Goal: Navigation & Orientation: Understand site structure

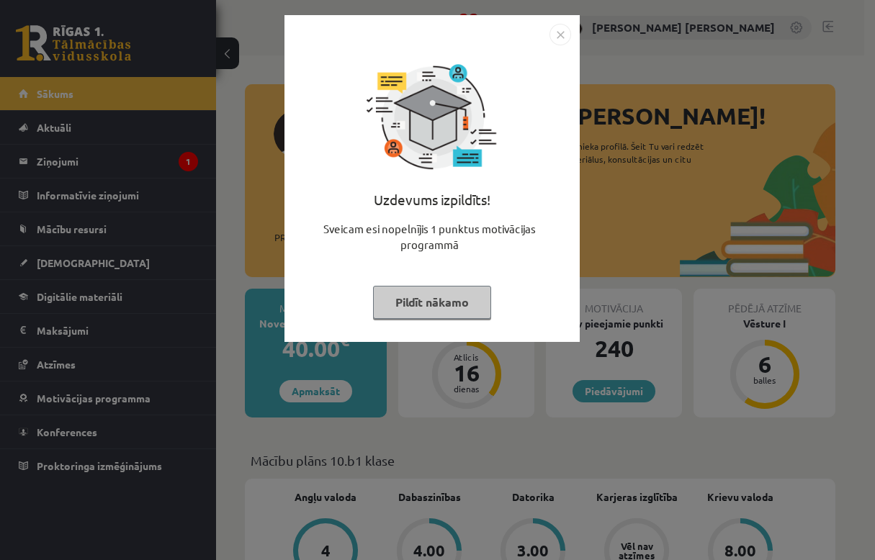
click at [412, 292] on button "Pildīt nākamo" at bounding box center [432, 302] width 118 height 33
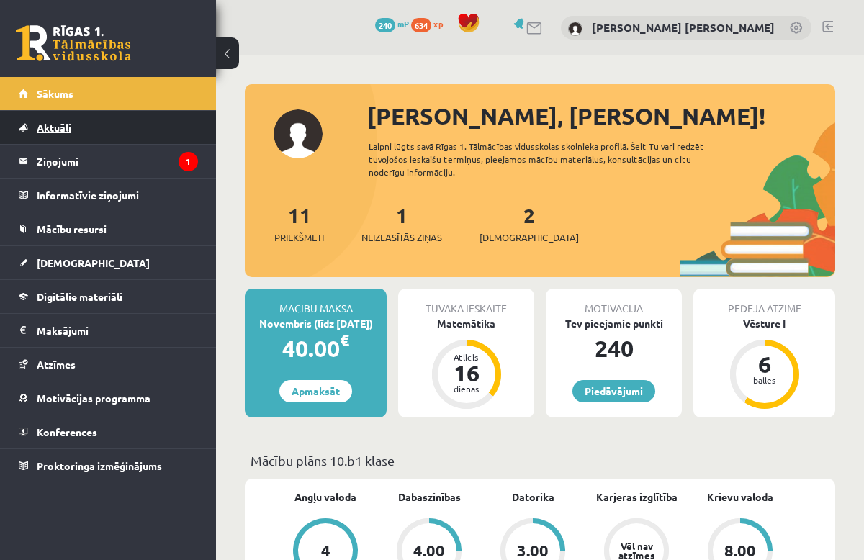
click at [76, 135] on link "Aktuāli" at bounding box center [108, 127] width 179 height 33
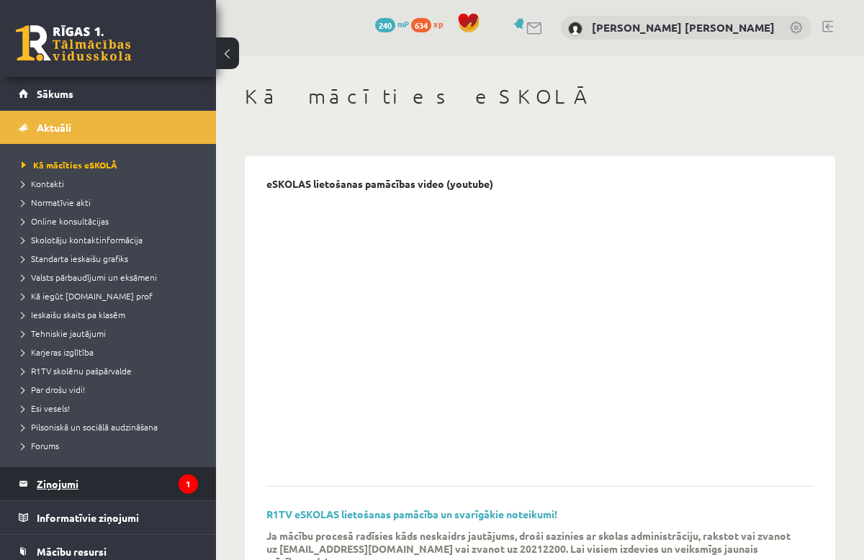
click at [77, 490] on legend "Ziņojumi 1" at bounding box center [117, 483] width 161 height 33
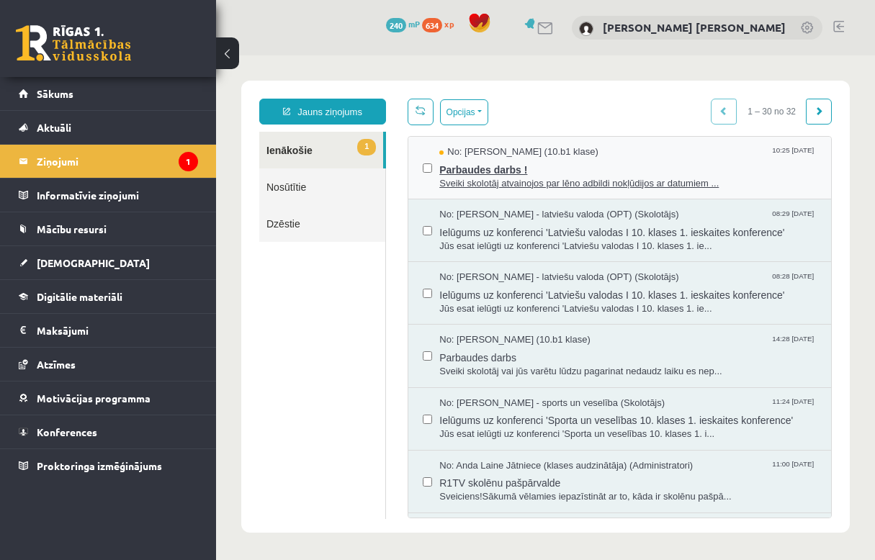
click at [461, 168] on span "Parbaudes darbs !" at bounding box center [627, 168] width 377 height 18
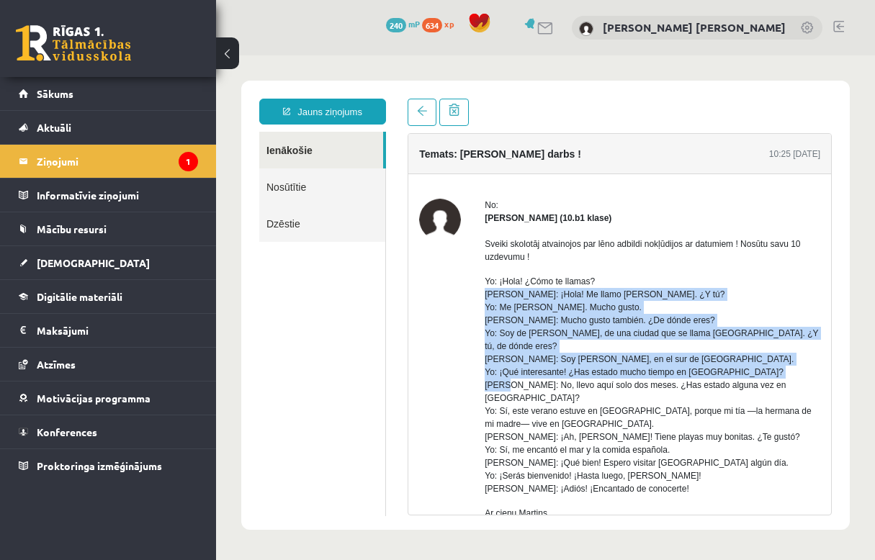
drag, startPoint x: 484, startPoint y: 299, endPoint x: 512, endPoint y: 368, distance: 73.7
click at [512, 368] on p "Yo: ¡Hola! ¿Cómo te llamas? [PERSON_NAME]: ¡Hola! Me llamo [PERSON_NAME]. ¿Y tú…" at bounding box center [651, 385] width 335 height 220
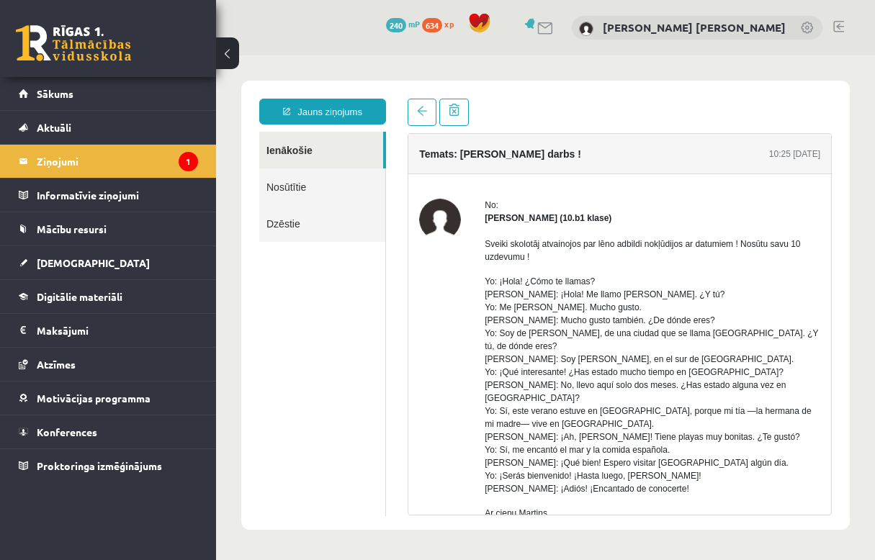
drag, startPoint x: 512, startPoint y: 368, endPoint x: 497, endPoint y: 205, distance: 163.4
click at [497, 205] on div "No:" at bounding box center [651, 205] width 335 height 13
drag, startPoint x: 477, startPoint y: 225, endPoint x: 566, endPoint y: 222, distance: 88.6
click at [566, 222] on div "No: [PERSON_NAME] (10.b1 klase) Sveiki skolotāj atvainojos par lēno adbildi nok…" at bounding box center [619, 390] width 401 height 382
drag, startPoint x: 566, startPoint y: 222, endPoint x: 545, endPoint y: 222, distance: 20.9
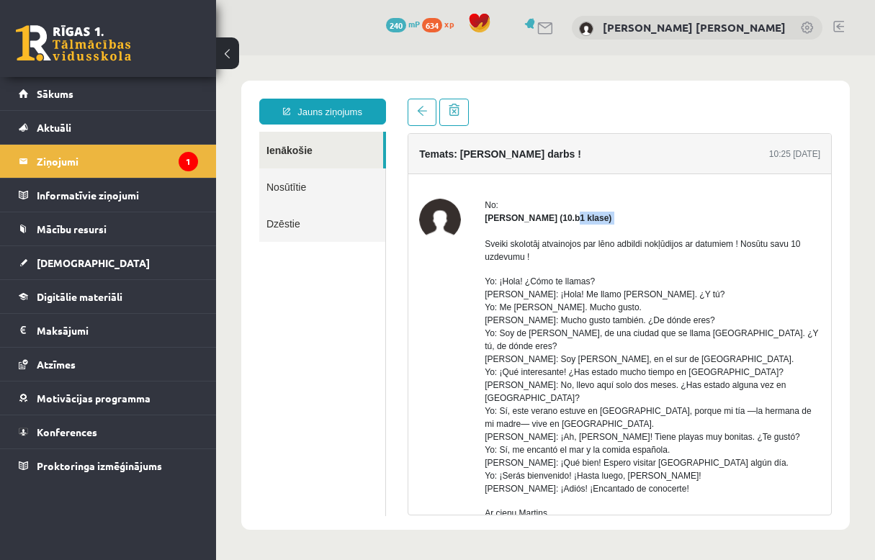
click at [563, 222] on strong "[PERSON_NAME] (10.b1 klase)" at bounding box center [547, 218] width 127 height 10
click at [39, 190] on legend "Informatīvie ziņojumi 0" at bounding box center [117, 195] width 161 height 33
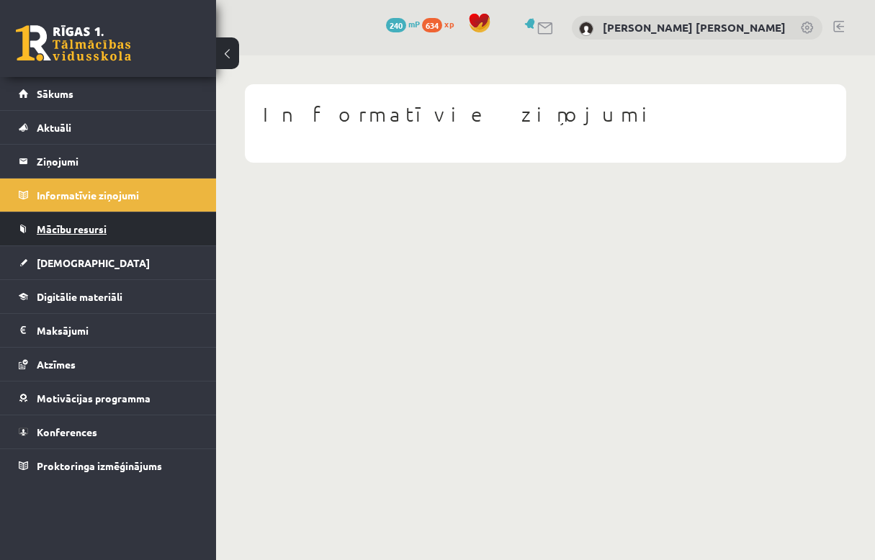
click at [40, 235] on link "Mācību resursi" at bounding box center [108, 228] width 179 height 33
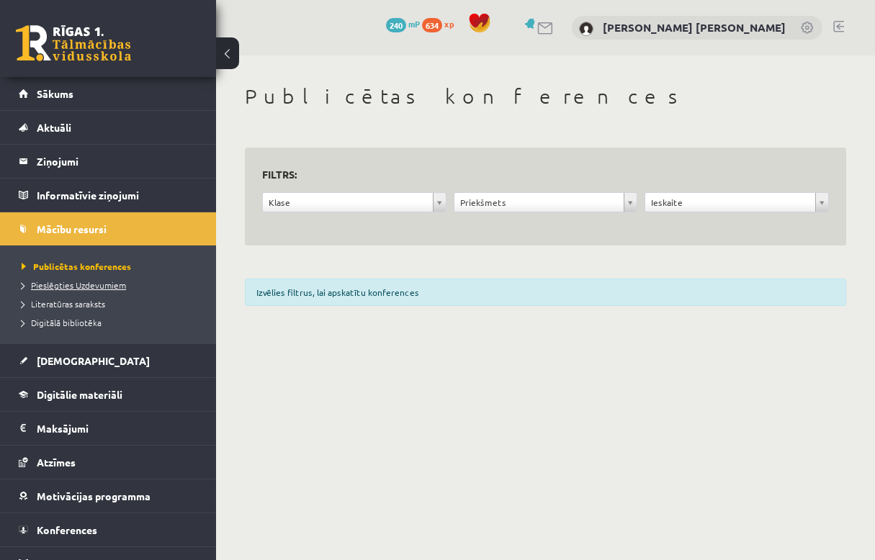
click at [59, 279] on link "Pieslēgties Uzdevumiem" at bounding box center [112, 285] width 180 height 13
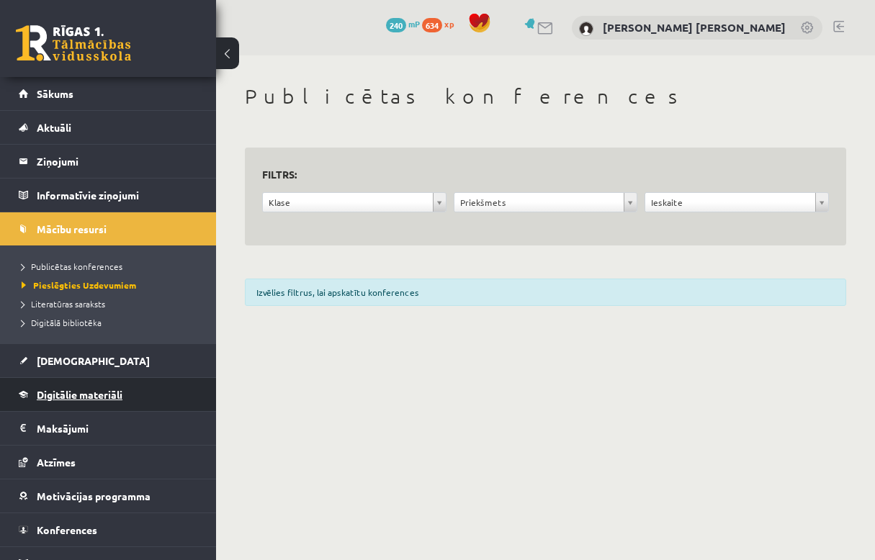
click at [88, 381] on link "Digitālie materiāli" at bounding box center [108, 394] width 179 height 33
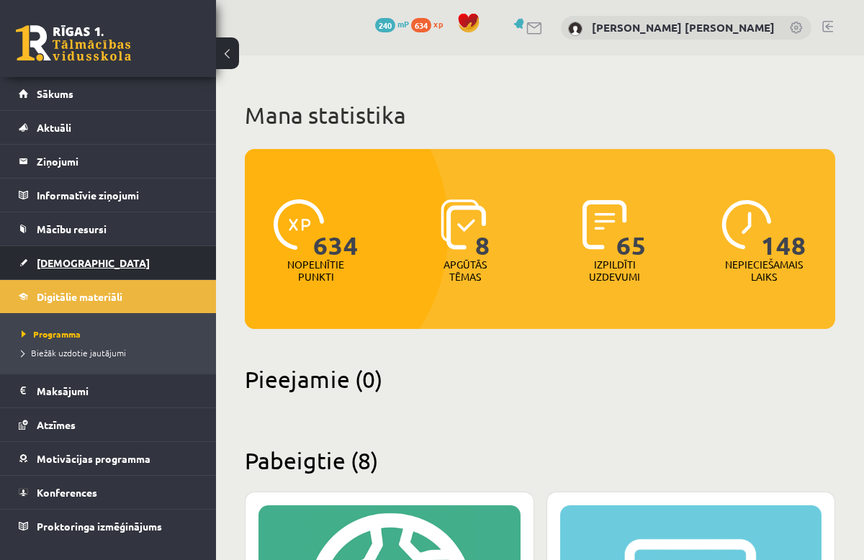
click at [87, 267] on link "[DEMOGRAPHIC_DATA]" at bounding box center [108, 262] width 179 height 33
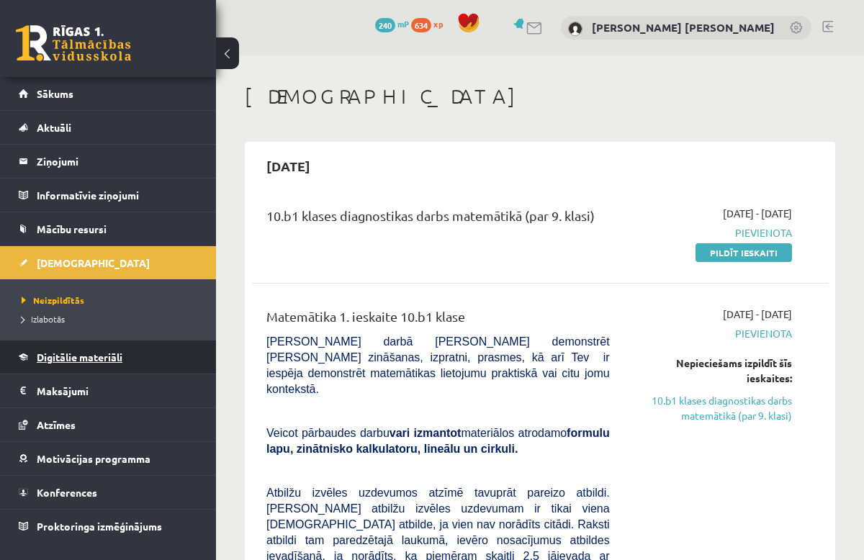
click at [130, 366] on link "Digitālie materiāli" at bounding box center [108, 357] width 179 height 33
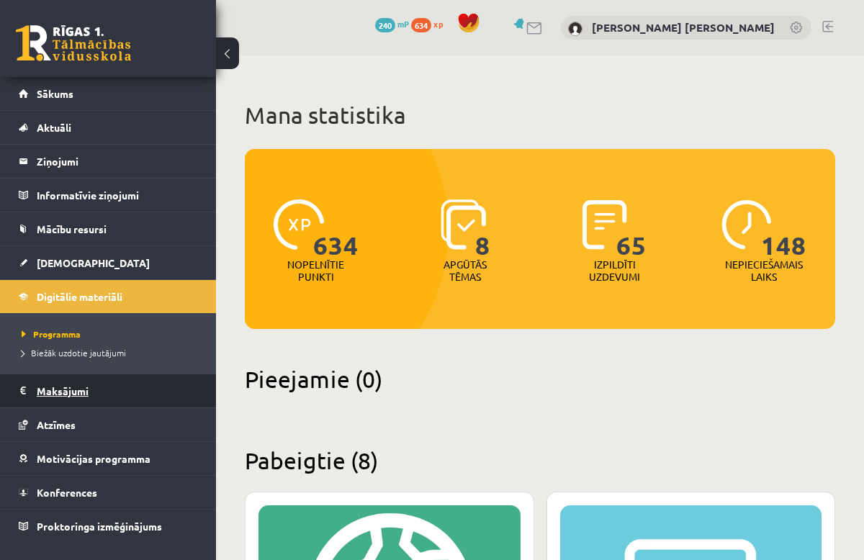
click at [85, 386] on legend "Maksājumi 0" at bounding box center [117, 390] width 161 height 33
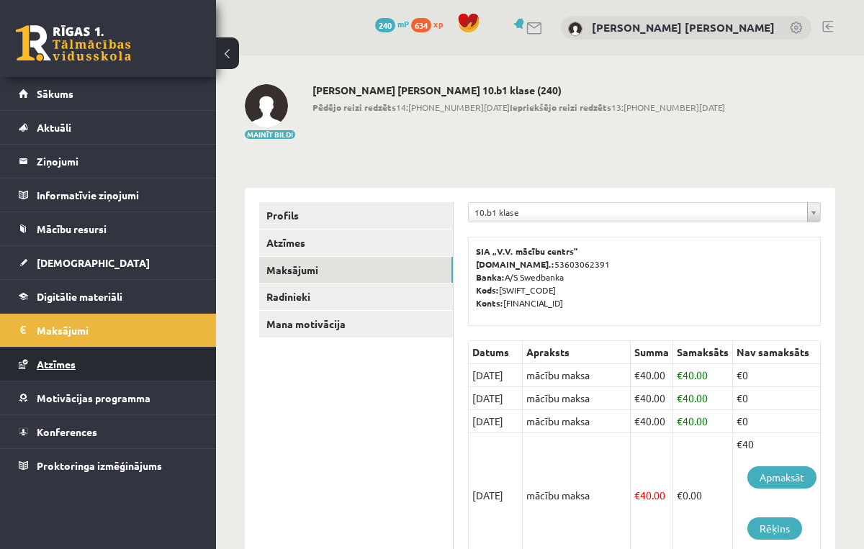
click at [78, 369] on link "Atzīmes" at bounding box center [108, 364] width 179 height 33
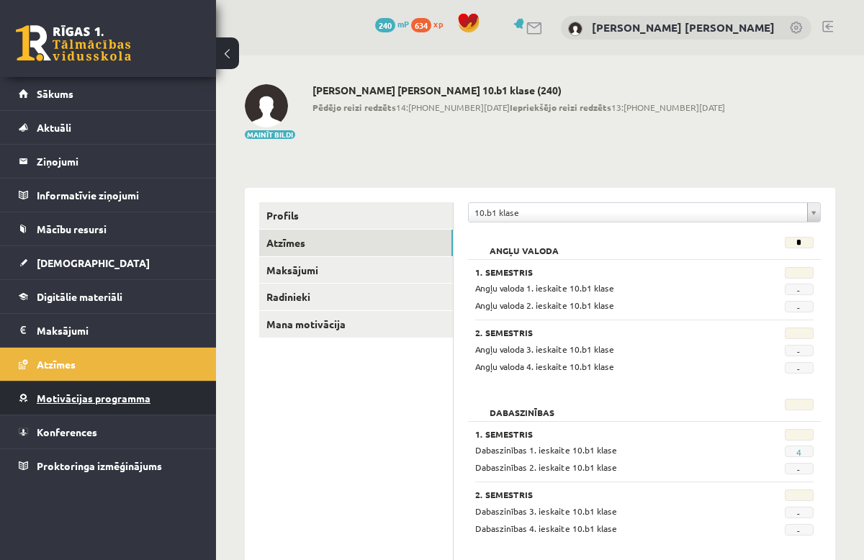
click at [79, 389] on link "Motivācijas programma" at bounding box center [108, 398] width 179 height 33
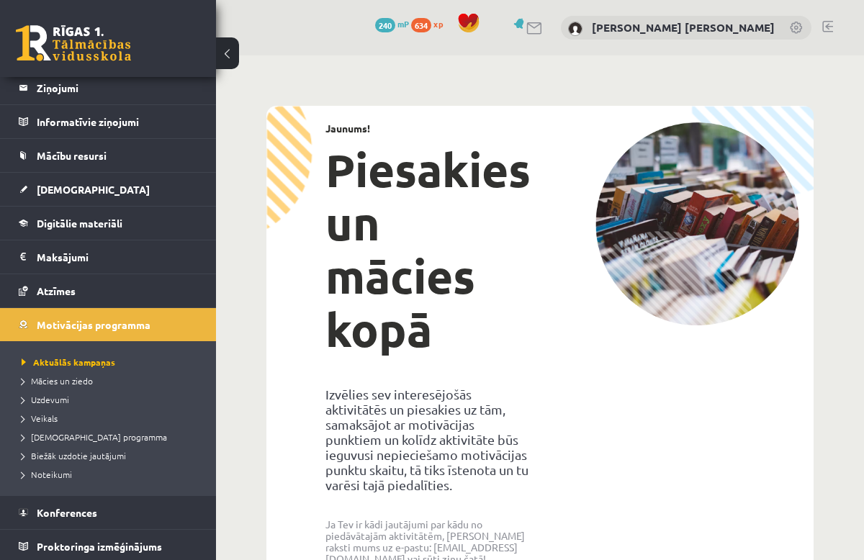
scroll to position [76, 0]
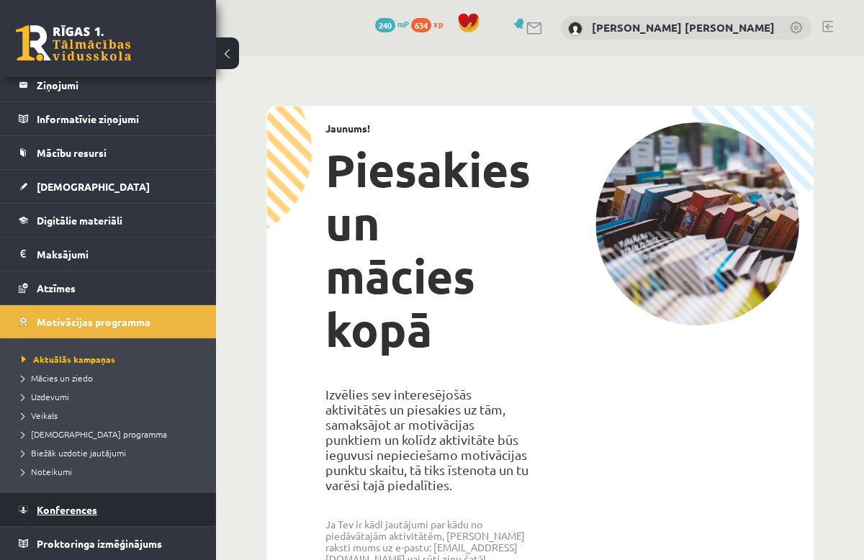
click at [101, 500] on link "Konferences" at bounding box center [108, 509] width 179 height 33
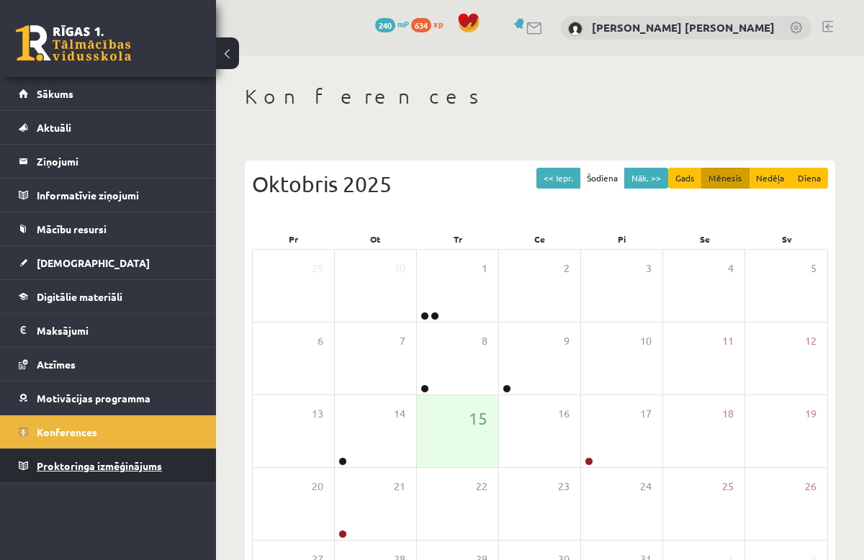
click at [115, 462] on span "Proktoringa izmēģinājums" at bounding box center [99, 465] width 125 height 13
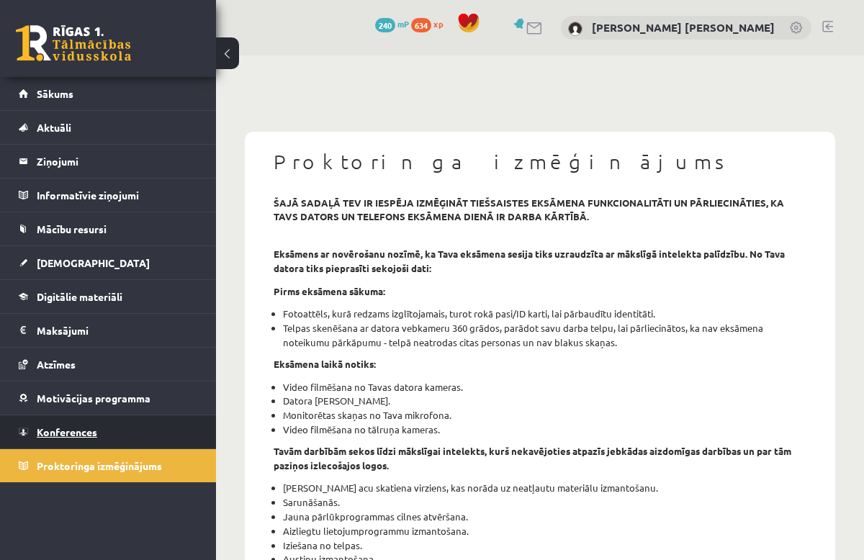
click at [72, 448] on link "Konferences" at bounding box center [108, 431] width 179 height 33
